Goal: Navigation & Orientation: Find specific page/section

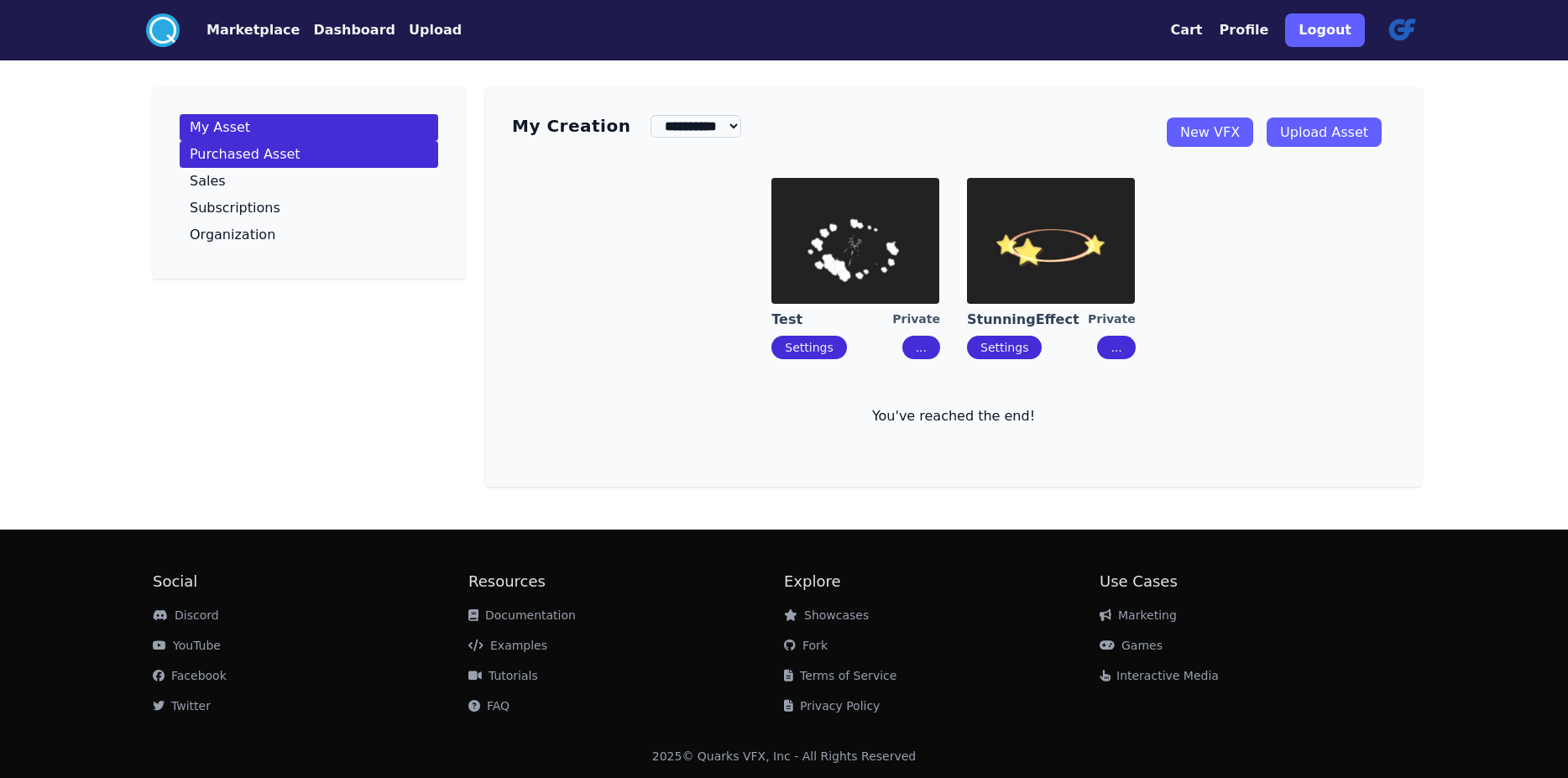
click at [179, 162] on link "Purchased Asset" at bounding box center [308, 154] width 258 height 27
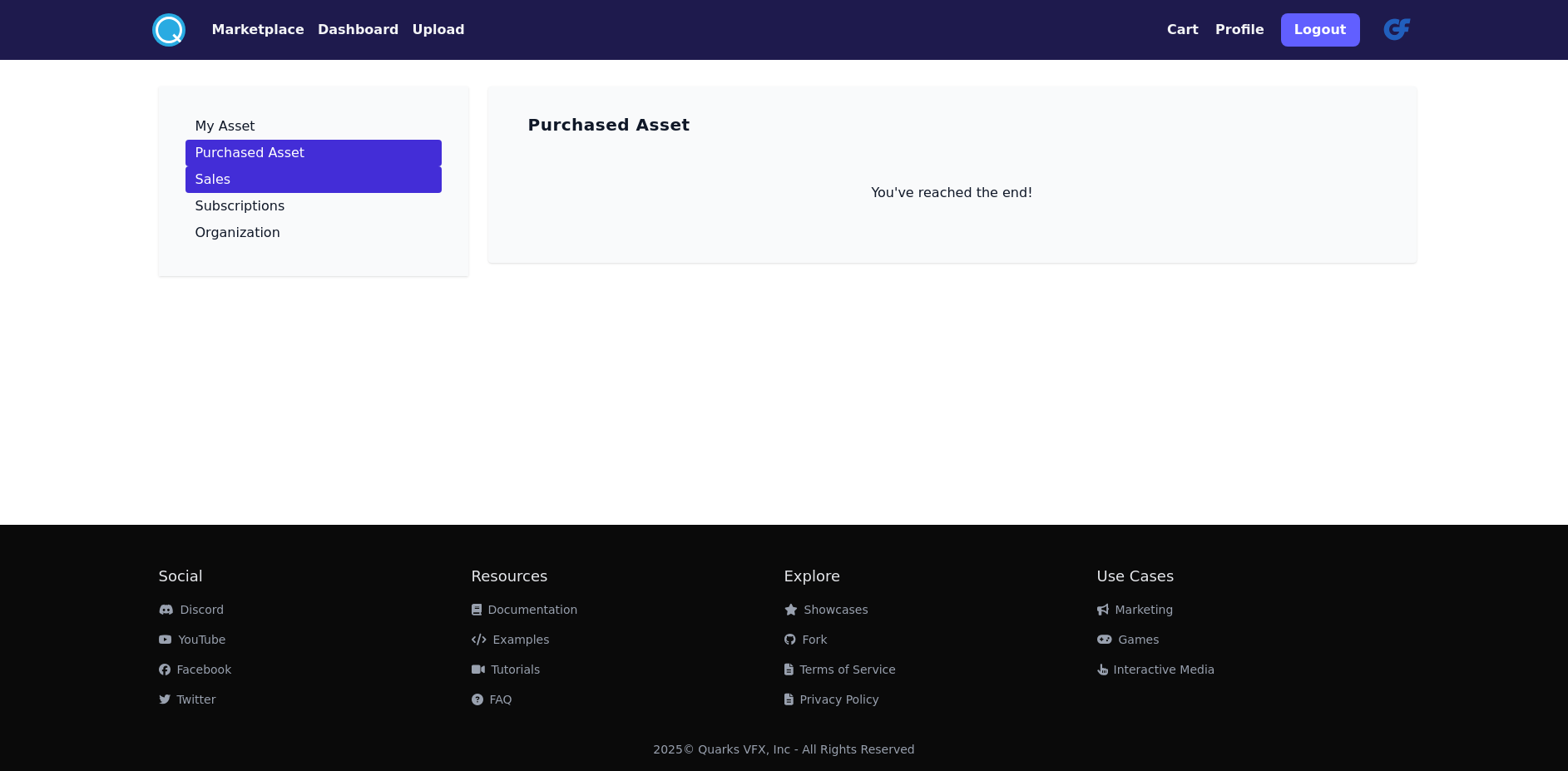
click at [195, 186] on p "Sales" at bounding box center [213, 179] width 36 height 13
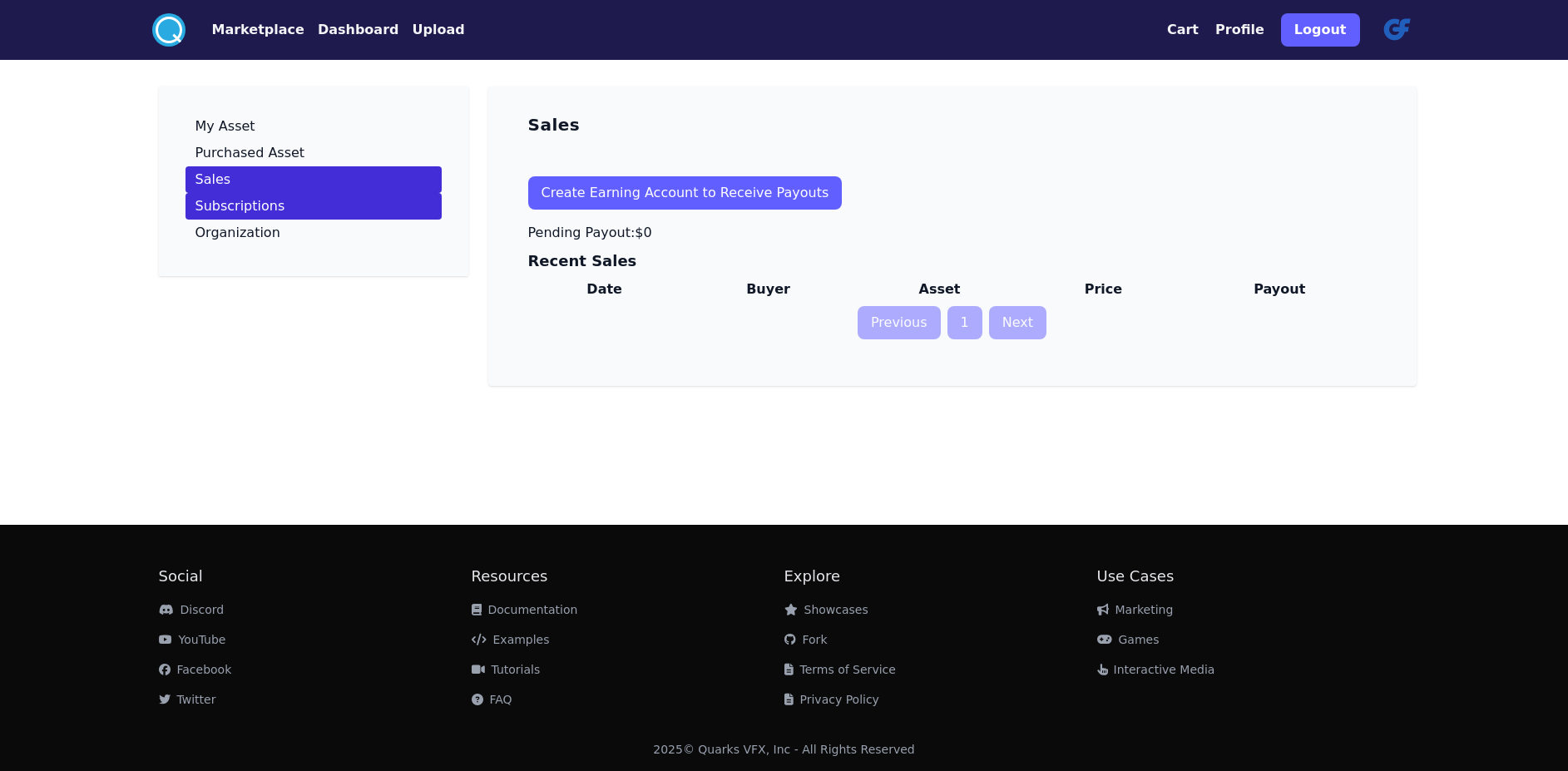
click at [195, 213] on p "Subscriptions" at bounding box center [240, 206] width 90 height 13
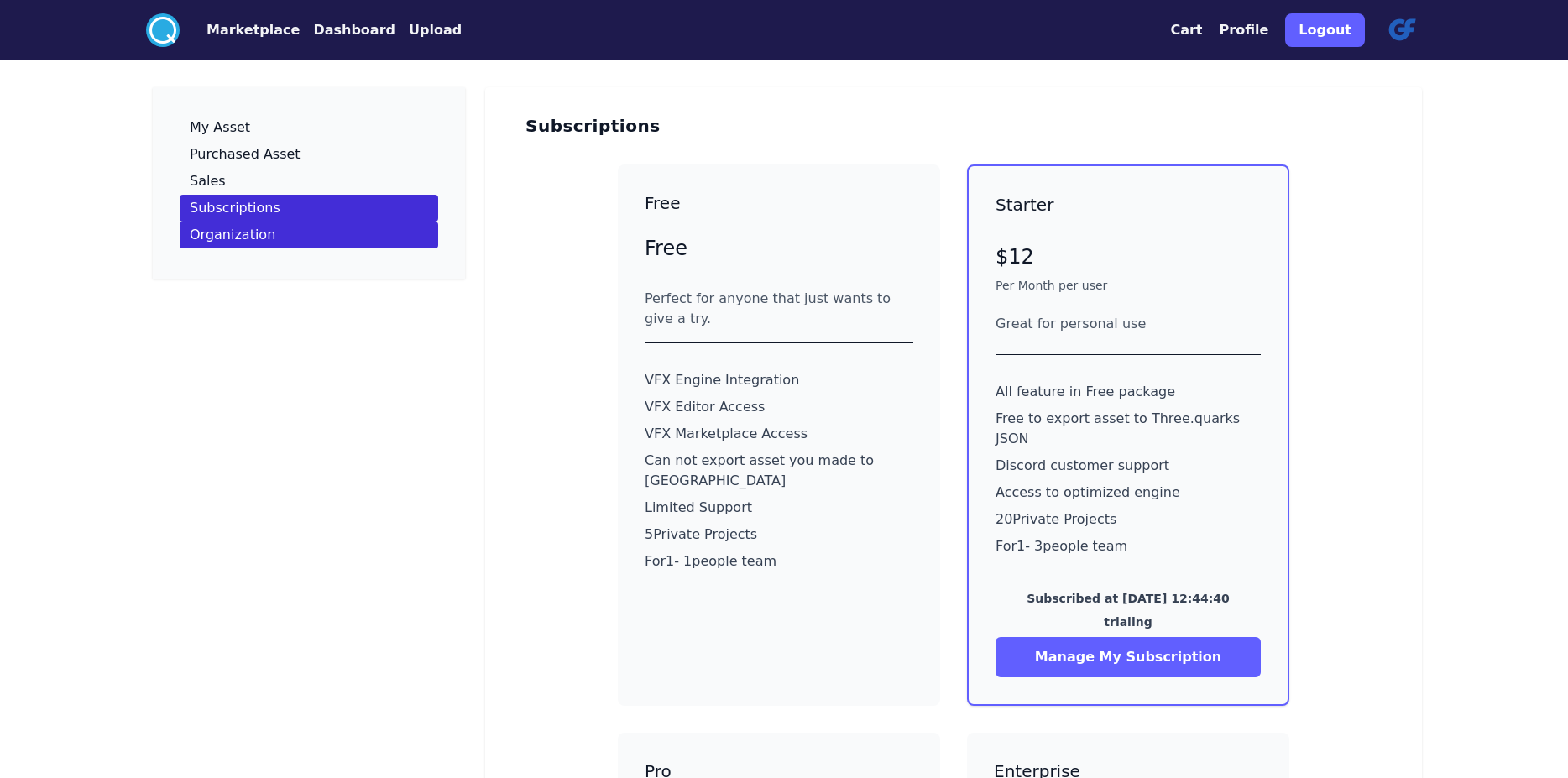
click at [190, 241] on p "Organization" at bounding box center [232, 234] width 85 height 13
